Goal: Information Seeking & Learning: Learn about a topic

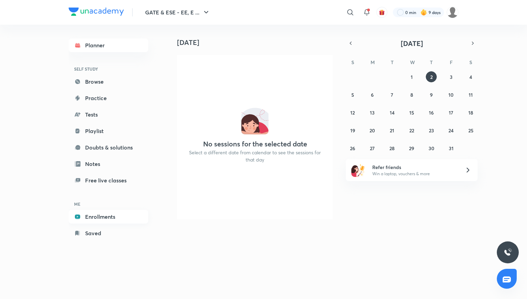
click at [97, 219] on link "Enrollments" at bounding box center [109, 217] width 80 height 14
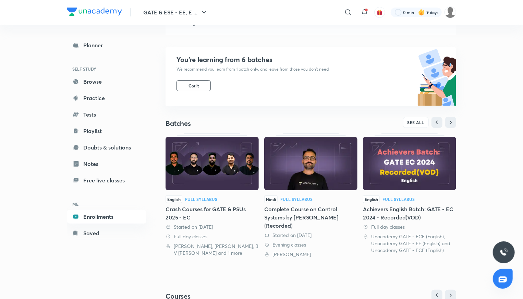
scroll to position [182, 0]
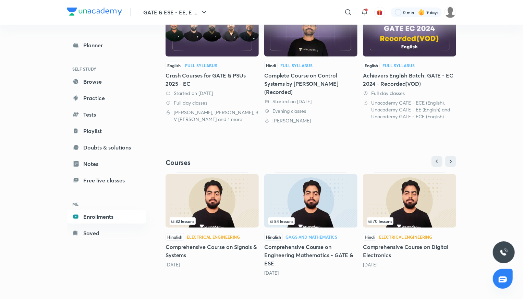
click at [377, 262] on div "3 years ago" at bounding box center [409, 264] width 93 height 7
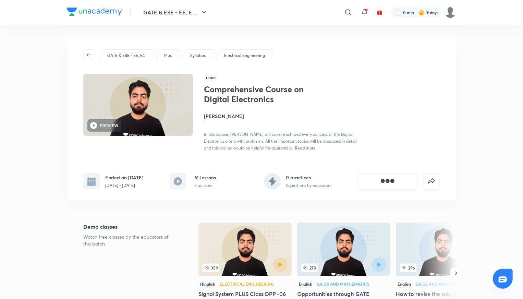
click at [377, 248] on img at bounding box center [343, 250] width 93 height 54
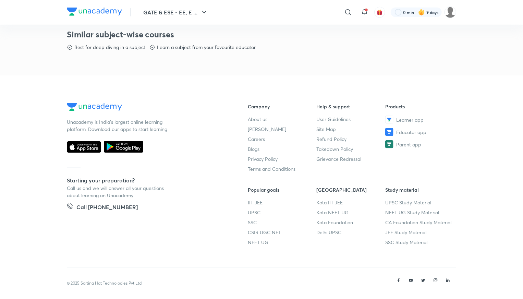
scroll to position [359, 0]
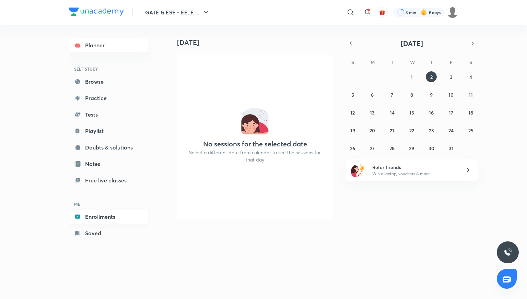
click at [104, 216] on link "Enrollments" at bounding box center [109, 217] width 80 height 14
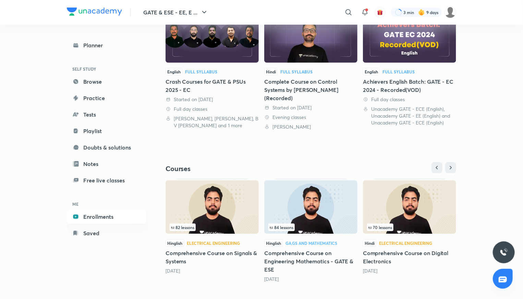
scroll to position [182, 0]
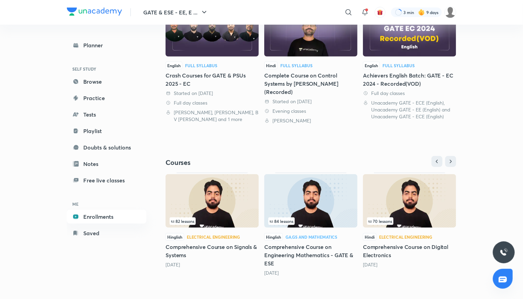
click at [387, 245] on h5 "Comprehensive Course on Digital Electronics" at bounding box center [409, 251] width 93 height 16
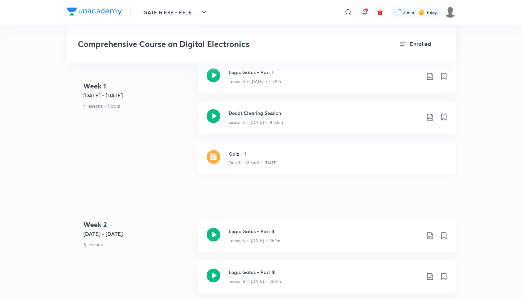
scroll to position [549, 0]
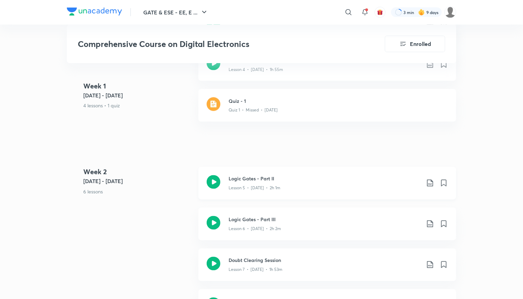
click at [243, 179] on h3 "Logic Gates - Part II" at bounding box center [325, 178] width 192 height 7
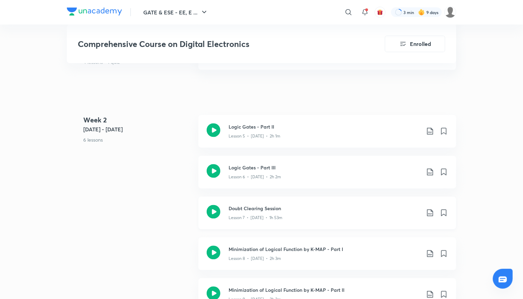
scroll to position [617, 0]
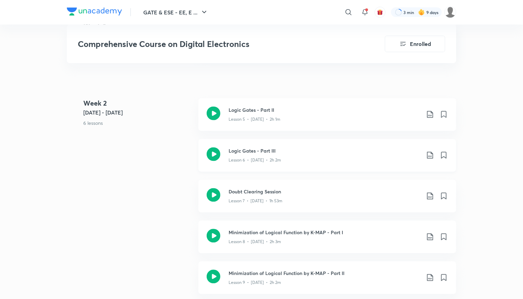
click at [256, 150] on h3 "Logic Gates - Part III" at bounding box center [325, 150] width 192 height 7
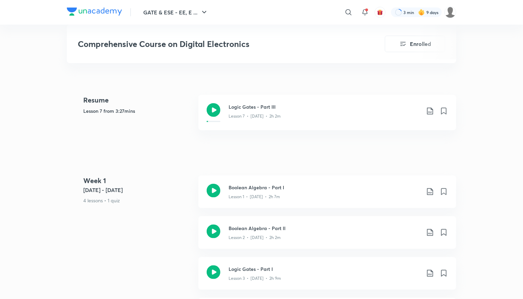
scroll to position [309, 0]
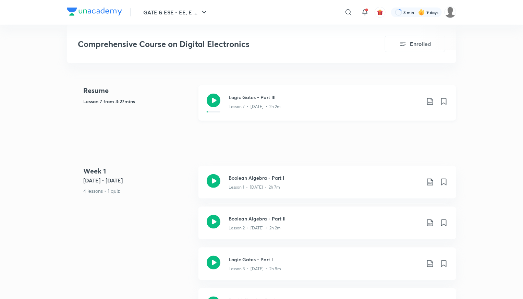
click at [263, 97] on h3 "Logic Gates - Part III" at bounding box center [325, 97] width 192 height 7
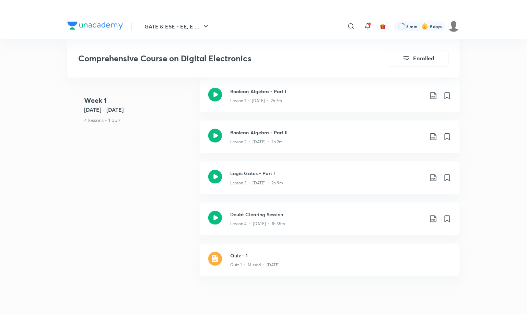
scroll to position [412, 0]
